Goal: Check status: Check status

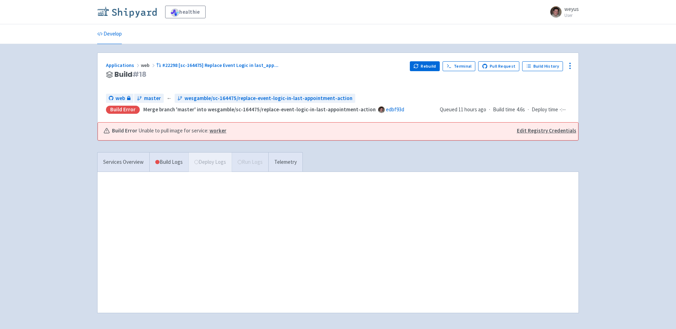
click at [129, 12] on img at bounding box center [126, 11] width 59 height 11
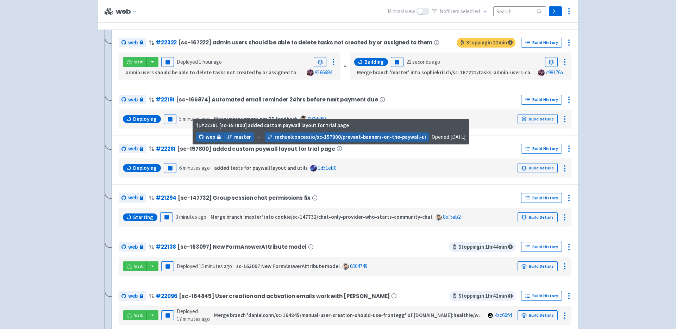
scroll to position [99, 0]
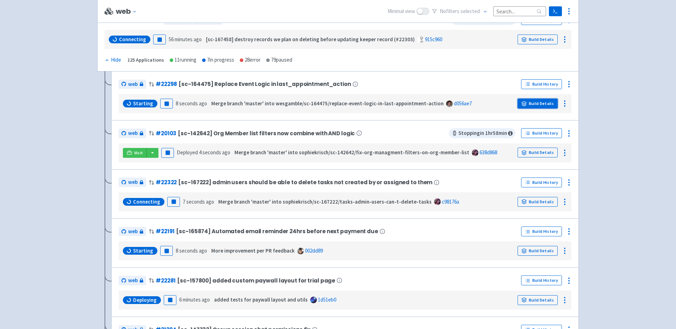
click at [544, 102] on link "Build Details" at bounding box center [537, 104] width 40 height 10
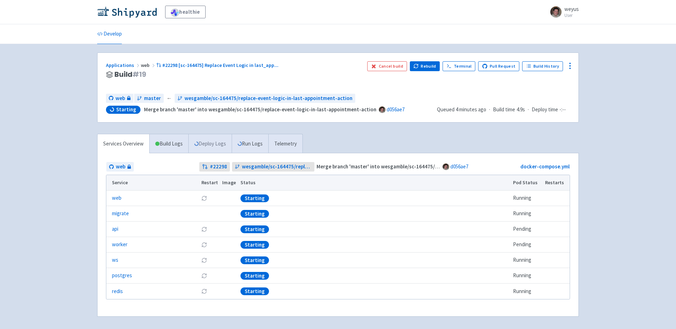
click at [215, 146] on link "Deploy Logs" at bounding box center [209, 143] width 43 height 19
